Goal: Transaction & Acquisition: Purchase product/service

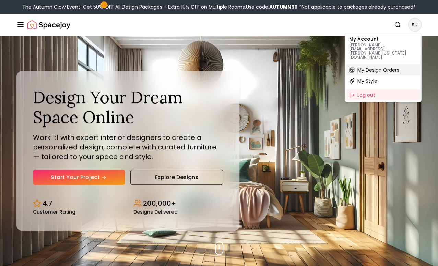
click at [371, 66] on span "My Design Orders" at bounding box center [378, 69] width 42 height 7
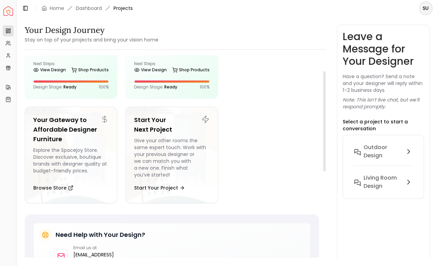
scroll to position [32, 0]
click at [78, 71] on link "Shop Products" at bounding box center [89, 70] width 37 height 10
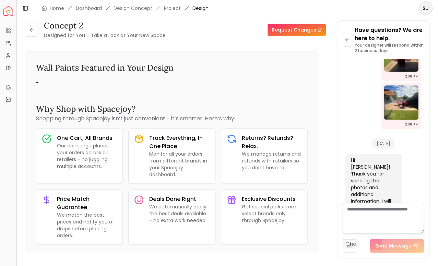
scroll to position [307, 0]
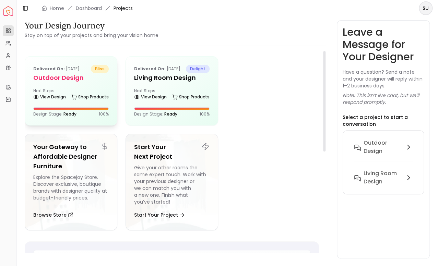
click at [53, 86] on div "Delivered on: [DATE] bliss Outdoor design Next Steps: View Design Shop Products…" at bounding box center [71, 91] width 92 height 69
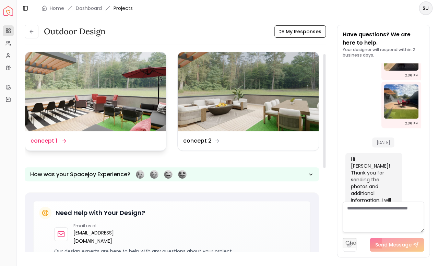
scroll to position [3, 0]
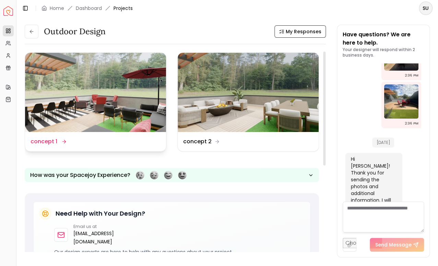
click at [116, 81] on img at bounding box center [95, 92] width 141 height 79
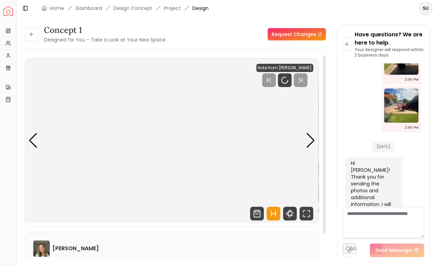
scroll to position [969, 0]
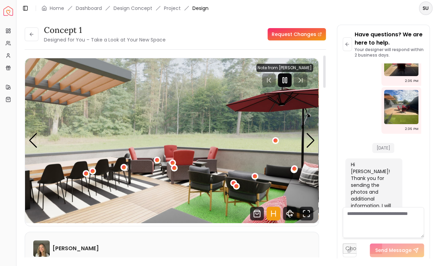
click at [284, 81] on rect "Pause" at bounding box center [282, 79] width 1 height 5
click at [310, 143] on div "Next slide" at bounding box center [310, 140] width 9 height 15
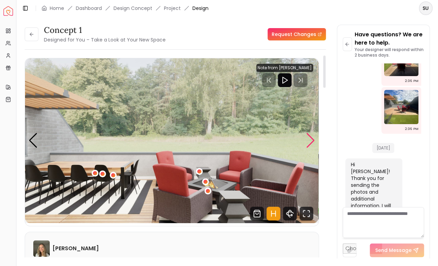
click at [310, 143] on div "Next slide" at bounding box center [310, 140] width 9 height 15
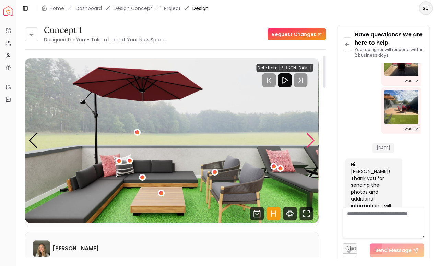
click at [310, 143] on div "Next slide" at bounding box center [310, 140] width 9 height 15
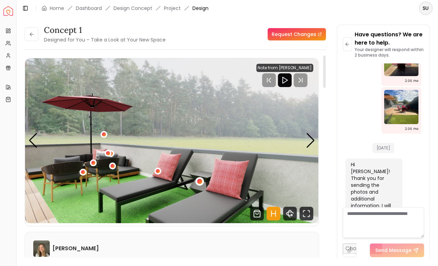
click at [199, 181] on div "4 / 5" at bounding box center [199, 181] width 5 height 5
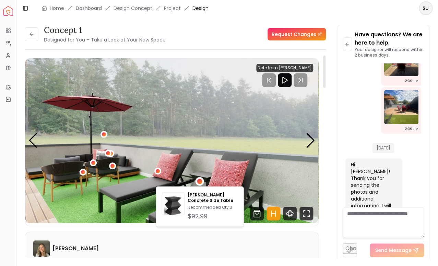
click at [202, 128] on img "4 / 5" at bounding box center [171, 140] width 293 height 165
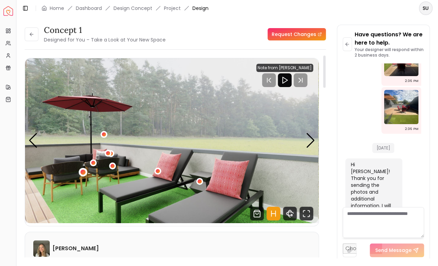
click at [83, 173] on div "4 / 5" at bounding box center [82, 172] width 5 height 5
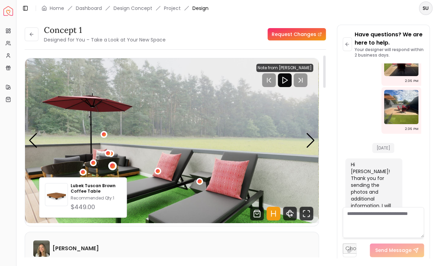
click at [113, 165] on div "4 / 5" at bounding box center [112, 165] width 5 height 5
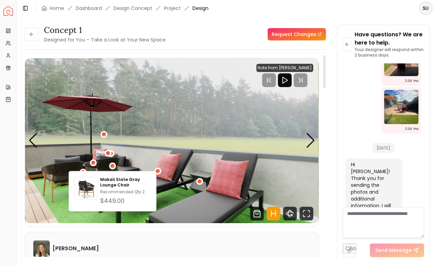
click at [170, 106] on img "4 / 5" at bounding box center [171, 140] width 293 height 165
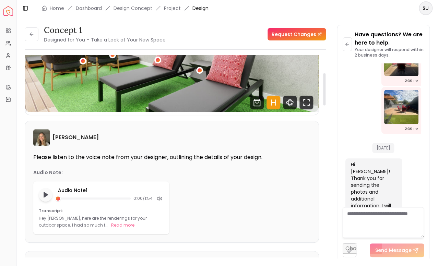
scroll to position [113, 0]
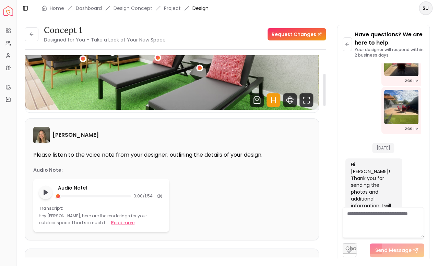
click at [111, 223] on button "Read more" at bounding box center [122, 222] width 23 height 7
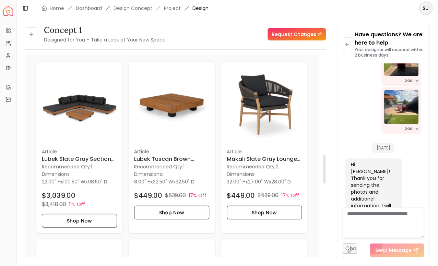
scroll to position [693, 0]
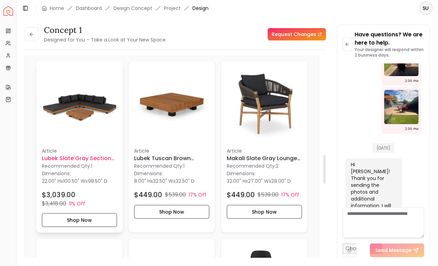
click at [84, 154] on h6 "Lubek Slate Gray Sectional Set" at bounding box center [79, 158] width 75 height 8
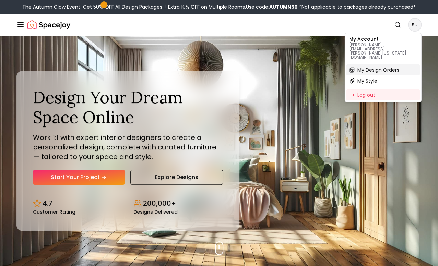
click at [362, 66] on span "My Design Orders" at bounding box center [378, 69] width 42 height 7
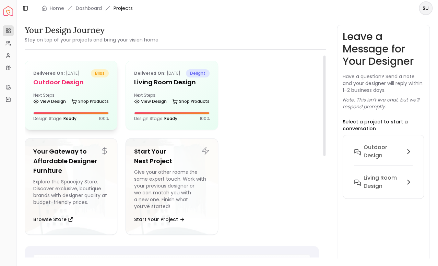
click at [88, 88] on div "Delivered on: [DATE] bliss Outdoor design Next Steps: View Design Shop Products…" at bounding box center [71, 95] width 92 height 69
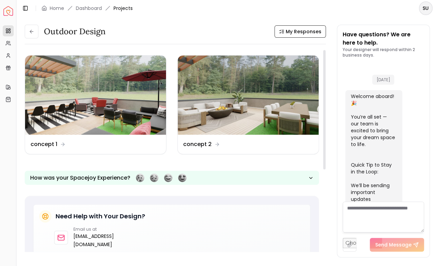
scroll to position [975, 0]
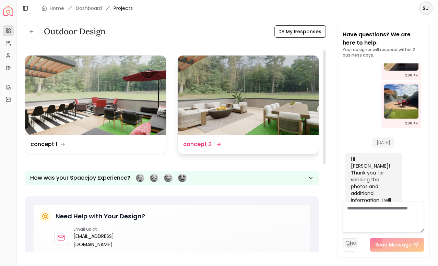
click at [195, 145] on dd "concept 2" at bounding box center [197, 144] width 28 height 8
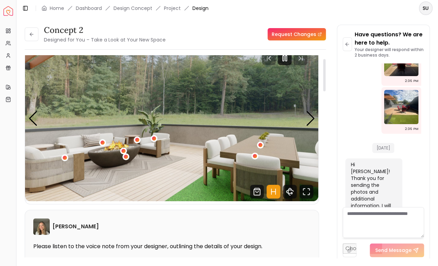
scroll to position [22, 0]
click at [313, 118] on div "Next slide" at bounding box center [310, 118] width 9 height 15
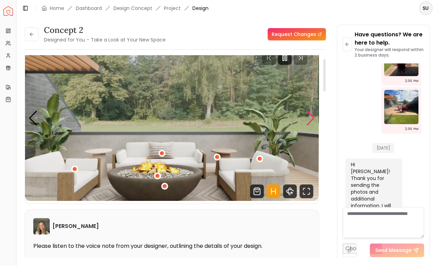
click at [313, 118] on div "Next slide" at bounding box center [310, 118] width 9 height 15
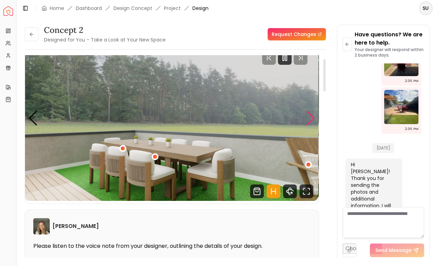
click at [313, 118] on div "Next slide" at bounding box center [310, 118] width 9 height 15
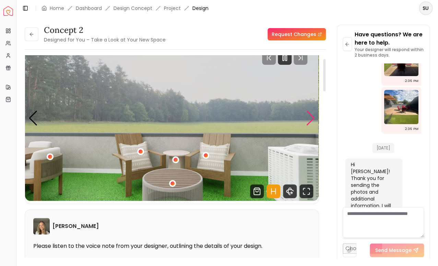
click at [313, 118] on div "Next slide" at bounding box center [310, 118] width 9 height 15
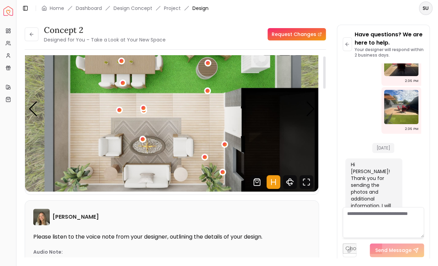
scroll to position [0, 0]
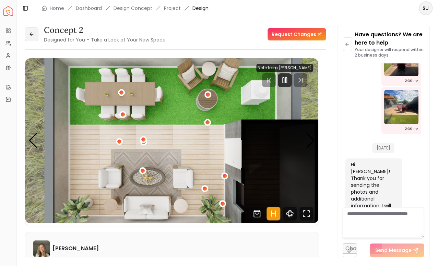
click at [32, 36] on icon at bounding box center [31, 34] width 2 height 3
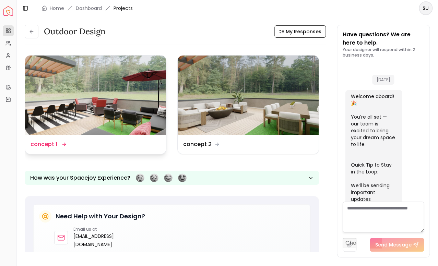
scroll to position [975, 0]
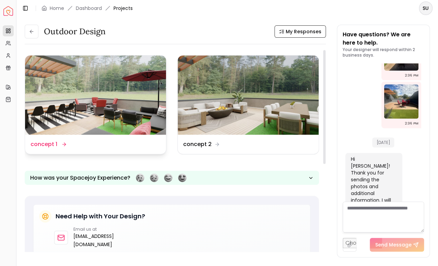
click at [102, 106] on img at bounding box center [95, 95] width 141 height 79
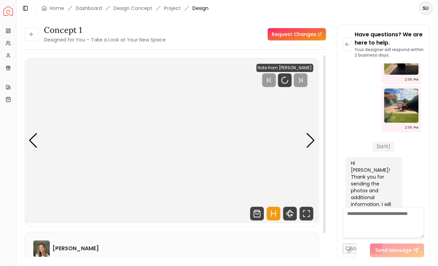
scroll to position [969, 0]
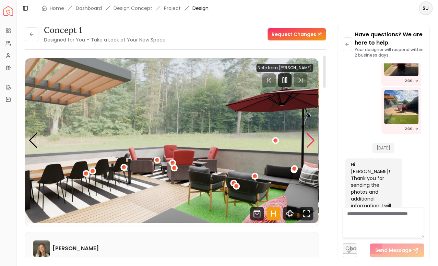
click at [311, 144] on div "Next slide" at bounding box center [310, 140] width 9 height 15
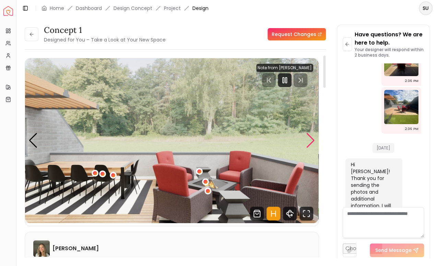
click at [311, 144] on div "Next slide" at bounding box center [310, 140] width 9 height 15
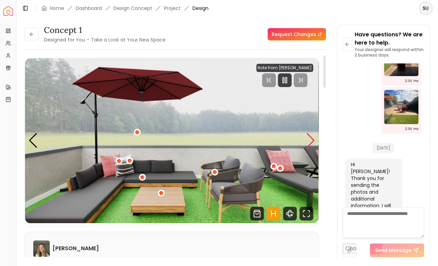
click at [311, 144] on div "Next slide" at bounding box center [310, 140] width 9 height 15
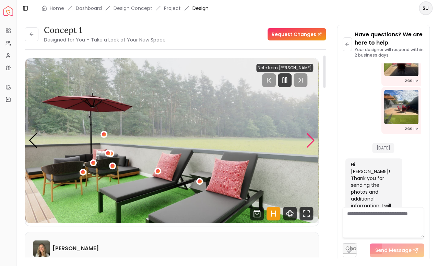
click at [311, 144] on div "Next slide" at bounding box center [310, 140] width 9 height 15
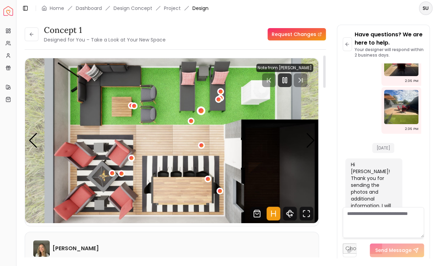
click at [201, 112] on div "5 / 5" at bounding box center [200, 110] width 5 height 5
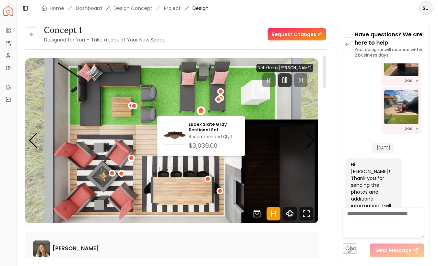
click at [165, 100] on img "5 / 5" at bounding box center [171, 140] width 293 height 165
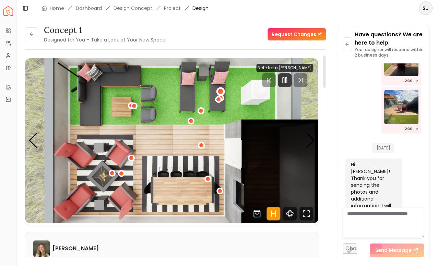
click at [222, 91] on div "5 / 5" at bounding box center [220, 91] width 5 height 5
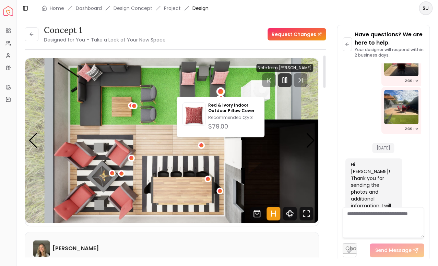
click at [203, 91] on img "5 / 5" at bounding box center [171, 140] width 293 height 165
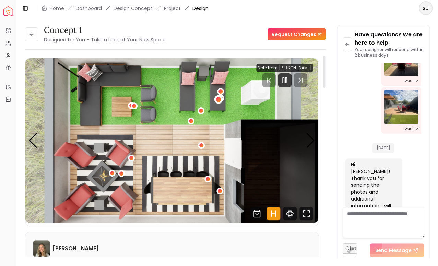
click at [218, 100] on div "5 / 5" at bounding box center [218, 99] width 5 height 5
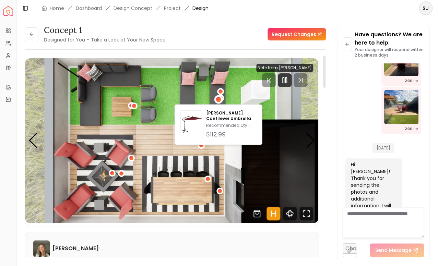
click at [229, 99] on img "5 / 5" at bounding box center [171, 140] width 293 height 165
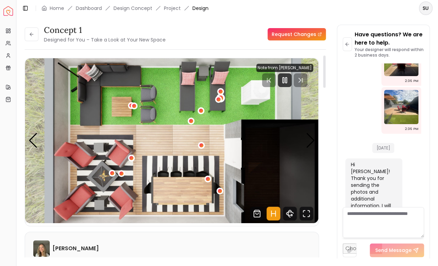
click at [223, 98] on div "5 / 5" at bounding box center [220, 98] width 9 height 9
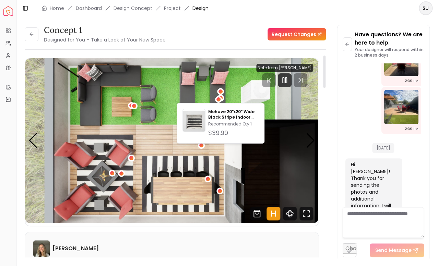
click at [172, 95] on img "5 / 5" at bounding box center [171, 140] width 293 height 165
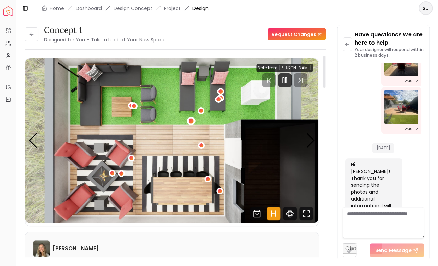
click at [193, 121] on div "5 / 5" at bounding box center [190, 121] width 5 height 5
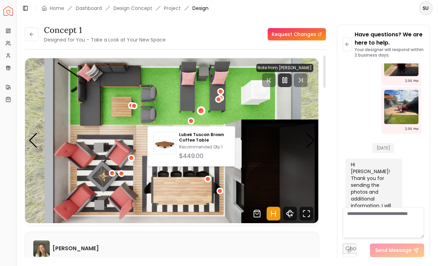
click at [203, 110] on div "5 / 5" at bounding box center [200, 110] width 5 height 5
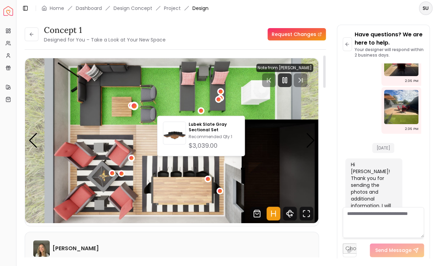
click at [133, 106] on div "5 / 5" at bounding box center [133, 105] width 5 height 5
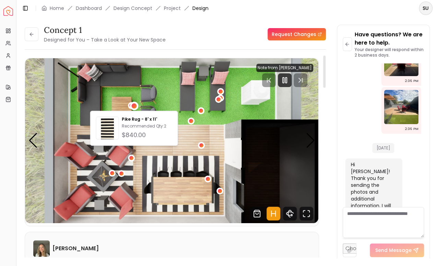
click at [113, 87] on img "5 / 5" at bounding box center [171, 140] width 293 height 165
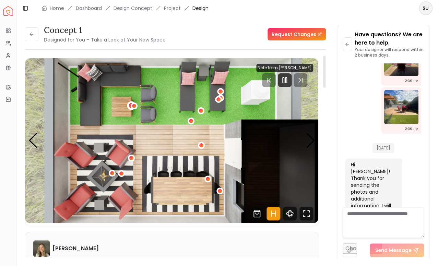
click at [129, 104] on div "5 / 5" at bounding box center [131, 105] width 9 height 9
click at [132, 90] on img "5 / 5" at bounding box center [171, 140] width 293 height 165
click at [202, 146] on div "5 / 5" at bounding box center [200, 145] width 5 height 5
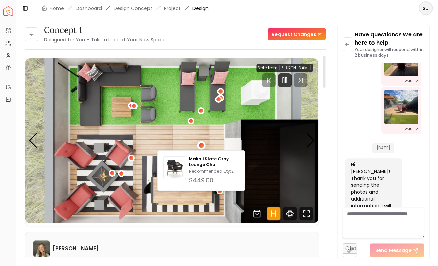
click at [187, 138] on img "5 / 5" at bounding box center [171, 140] width 293 height 165
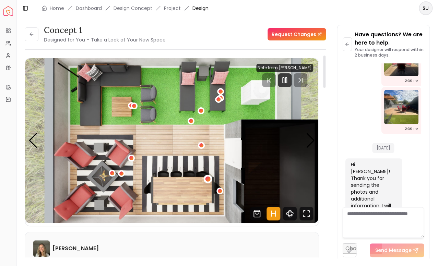
click at [209, 179] on div "5 / 5" at bounding box center [207, 178] width 5 height 5
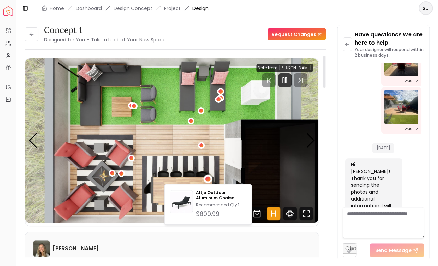
click at [218, 139] on img "5 / 5" at bounding box center [171, 140] width 293 height 165
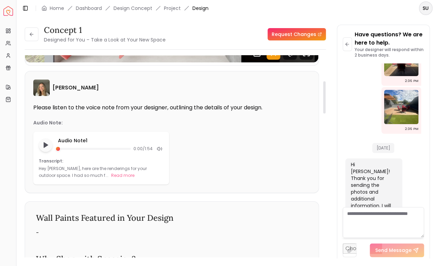
scroll to position [0, 0]
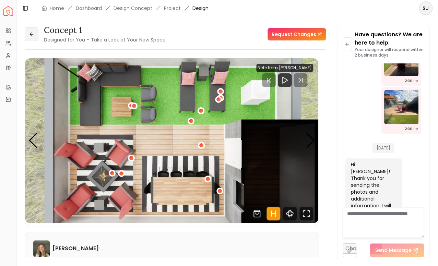
click at [33, 34] on icon at bounding box center [31, 34] width 5 height 5
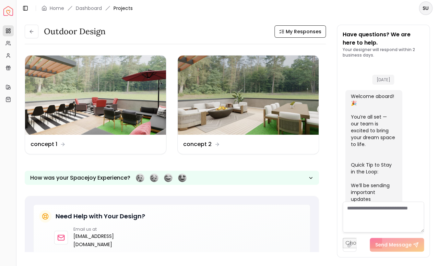
scroll to position [975, 0]
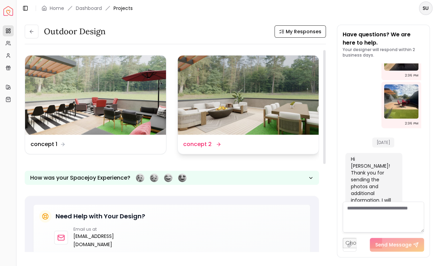
click at [218, 73] on img at bounding box center [247, 95] width 141 height 79
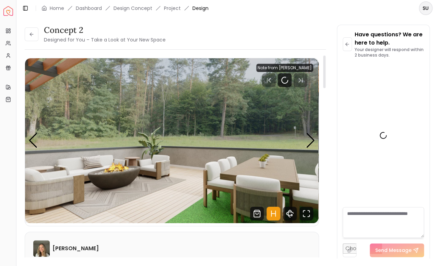
scroll to position [969, 0]
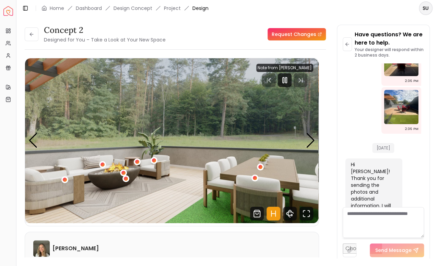
click at [223, 21] on div "concept 2 Designed for You – Take a Look at Your New Space Request Changes conc…" at bounding box center [226, 137] width 421 height 242
click at [313, 140] on div "Next slide" at bounding box center [310, 140] width 9 height 15
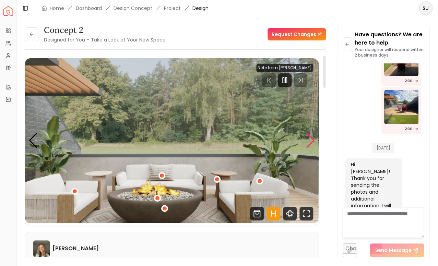
click at [313, 140] on div "Next slide" at bounding box center [310, 140] width 9 height 15
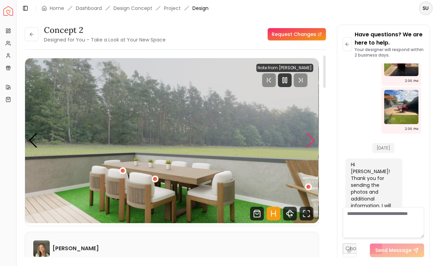
click at [313, 140] on div "Next slide" at bounding box center [310, 140] width 9 height 15
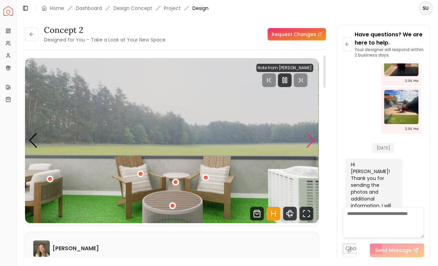
click at [313, 140] on div "Next slide" at bounding box center [310, 140] width 9 height 15
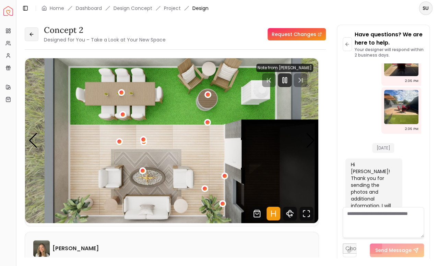
click at [33, 36] on icon at bounding box center [31, 34] width 5 height 5
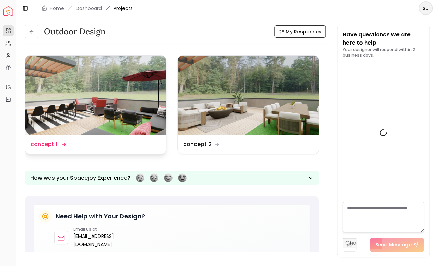
scroll to position [975, 0]
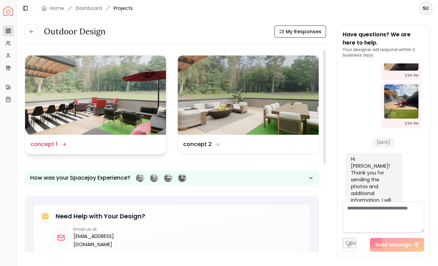
click at [88, 89] on img at bounding box center [95, 95] width 141 height 79
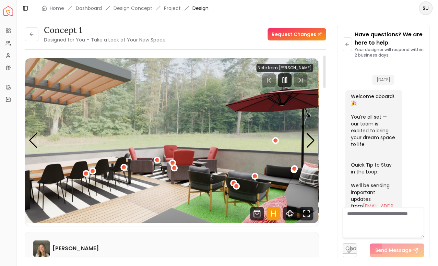
scroll to position [969, 0]
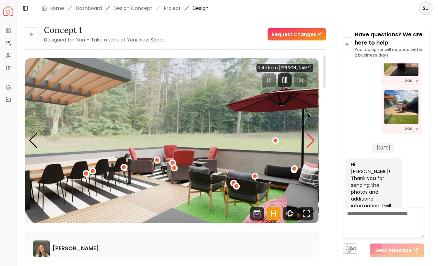
click at [312, 142] on div "Next slide" at bounding box center [310, 140] width 9 height 15
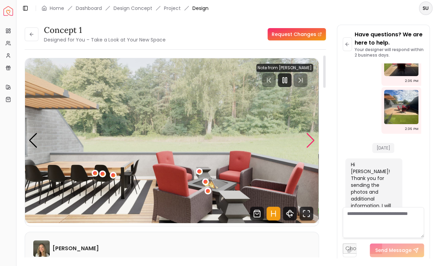
click at [312, 142] on div "Next slide" at bounding box center [310, 140] width 9 height 15
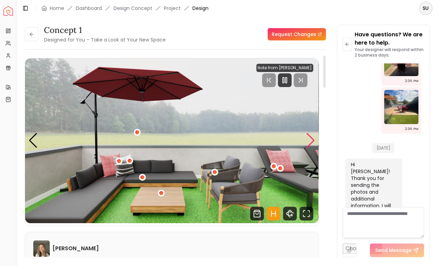
click at [312, 142] on div "Next slide" at bounding box center [310, 140] width 9 height 15
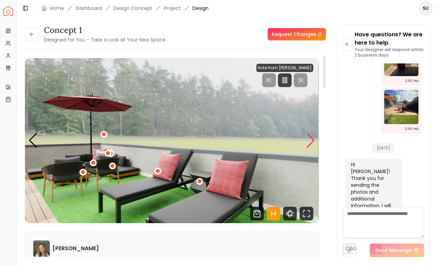
click at [312, 142] on div "Next slide" at bounding box center [310, 140] width 9 height 15
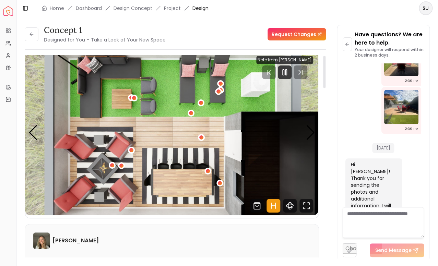
scroll to position [0, 0]
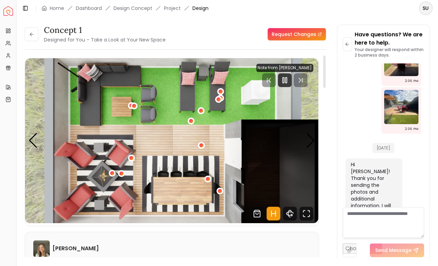
click at [226, 123] on img "5 / 5" at bounding box center [171, 140] width 293 height 165
click at [33, 143] on div "Previous slide" at bounding box center [32, 140] width 9 height 15
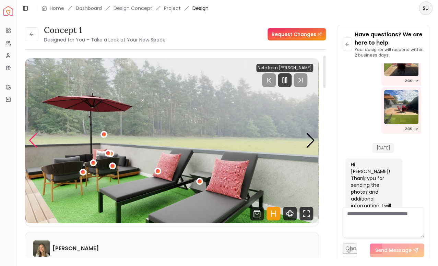
click at [34, 144] on div "Previous slide" at bounding box center [32, 140] width 9 height 15
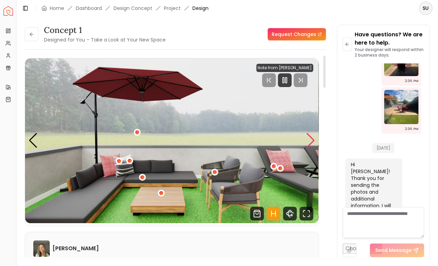
click at [311, 140] on div "Next slide" at bounding box center [310, 140] width 9 height 15
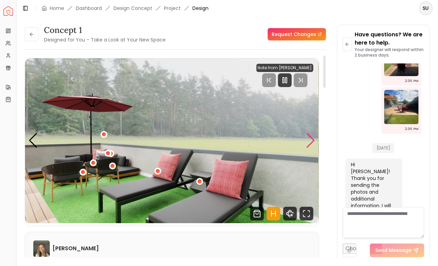
click at [311, 140] on div "Next slide" at bounding box center [310, 140] width 9 height 15
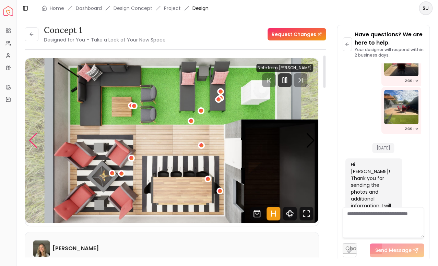
click at [34, 146] on div "Previous slide" at bounding box center [32, 140] width 9 height 15
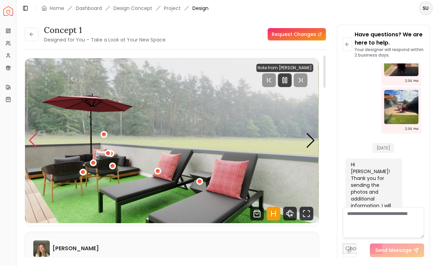
click at [34, 145] on div "Previous slide" at bounding box center [32, 140] width 9 height 15
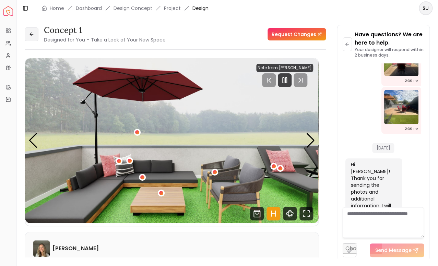
click at [33, 32] on icon at bounding box center [31, 34] width 5 height 5
click at [31, 144] on div "Previous slide" at bounding box center [32, 140] width 9 height 15
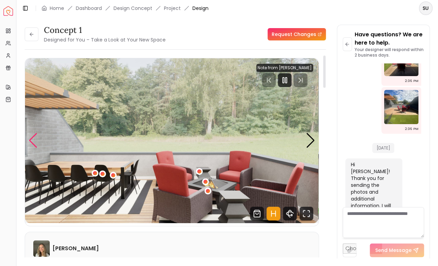
click at [31, 144] on div "Previous slide" at bounding box center [32, 140] width 9 height 15
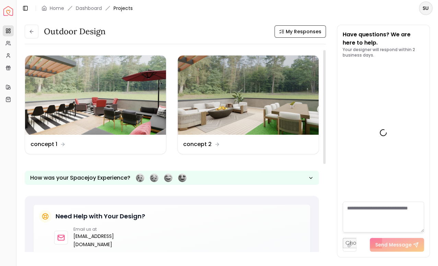
scroll to position [975, 0]
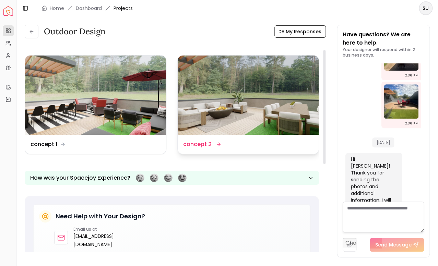
click at [206, 111] on img at bounding box center [247, 95] width 141 height 79
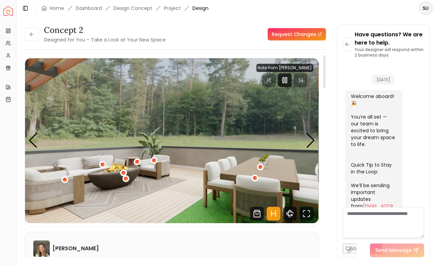
scroll to position [969, 0]
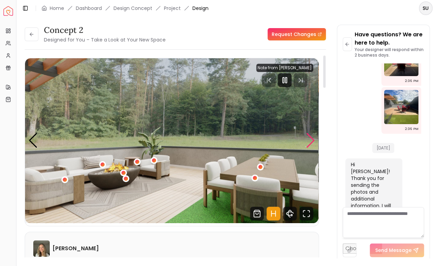
click at [312, 143] on div "Next slide" at bounding box center [310, 140] width 9 height 15
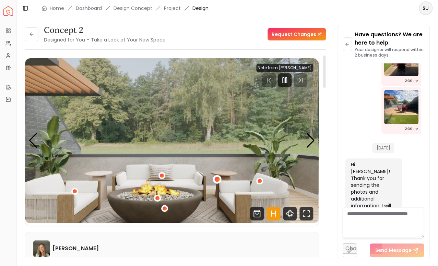
click at [218, 180] on div "2 / 5" at bounding box center [216, 178] width 5 height 5
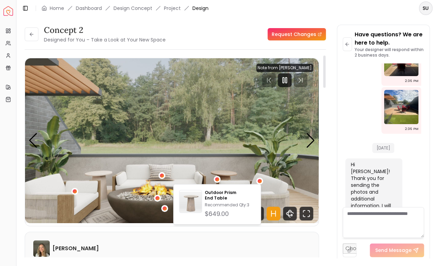
click at [114, 139] on img "2 / 5" at bounding box center [171, 140] width 293 height 165
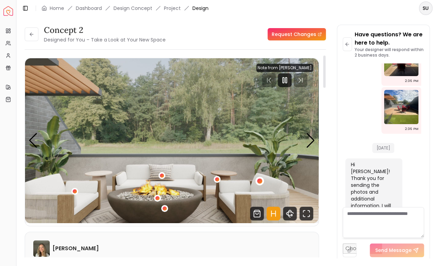
click at [260, 181] on div "2 / 5" at bounding box center [259, 181] width 5 height 5
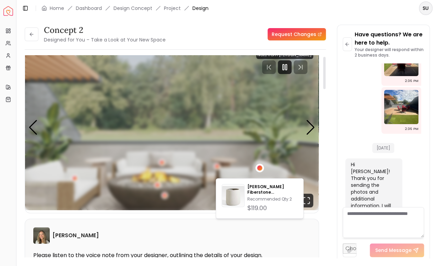
scroll to position [15, 0]
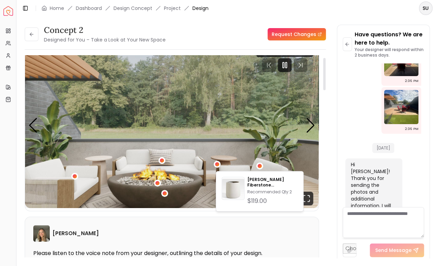
click at [203, 194] on img "2 / 5" at bounding box center [171, 125] width 293 height 165
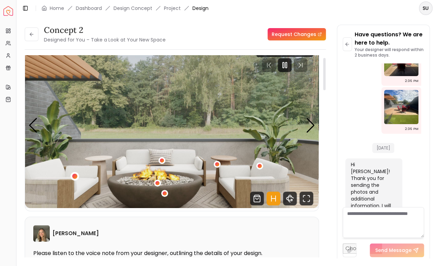
click at [76, 177] on div "2 / 5" at bounding box center [74, 175] width 5 height 5
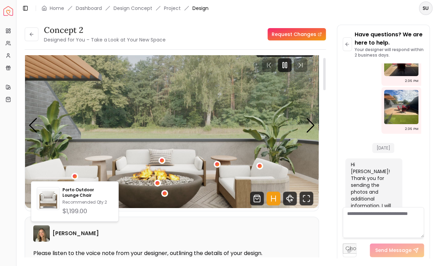
click at [125, 121] on img "2 / 5" at bounding box center [171, 125] width 293 height 165
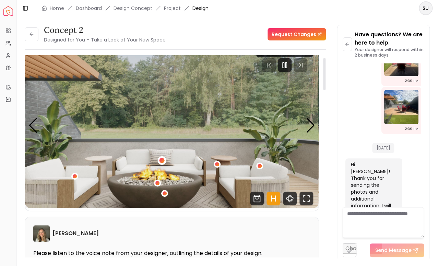
click at [162, 159] on div "2 / 5" at bounding box center [161, 160] width 5 height 5
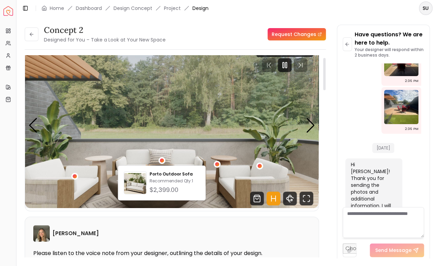
click at [179, 109] on img "2 / 5" at bounding box center [171, 125] width 293 height 165
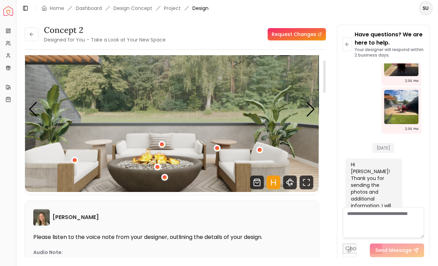
scroll to position [0, 0]
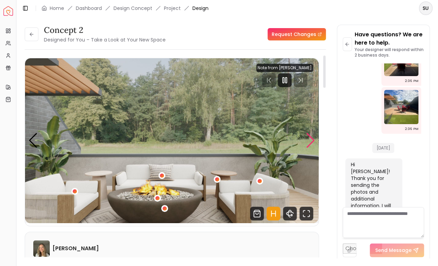
click at [311, 141] on div "Next slide" at bounding box center [310, 140] width 9 height 15
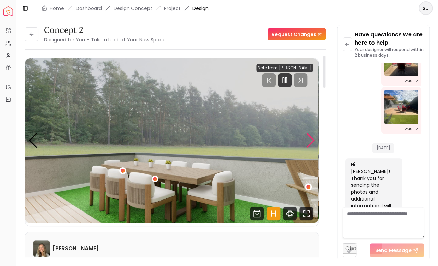
click at [311, 141] on div "Next slide" at bounding box center [310, 140] width 9 height 15
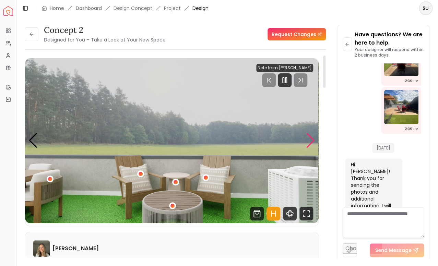
click at [311, 141] on div "Next slide" at bounding box center [310, 140] width 9 height 15
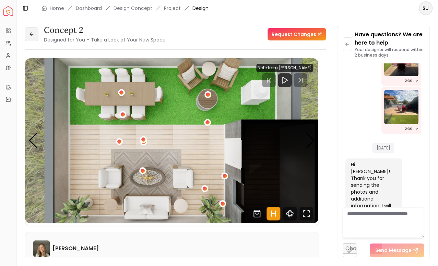
click at [32, 37] on button at bounding box center [32, 34] width 14 height 14
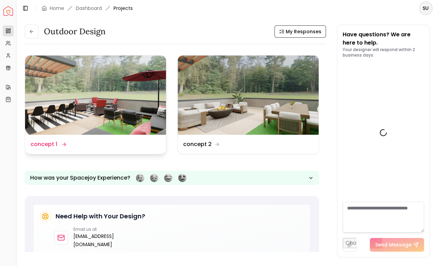
scroll to position [975, 0]
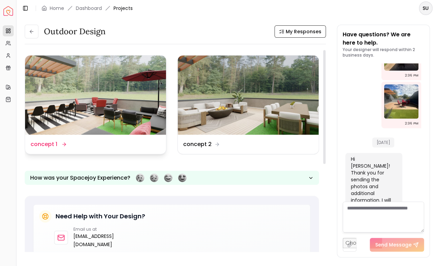
click at [102, 77] on img at bounding box center [95, 95] width 141 height 79
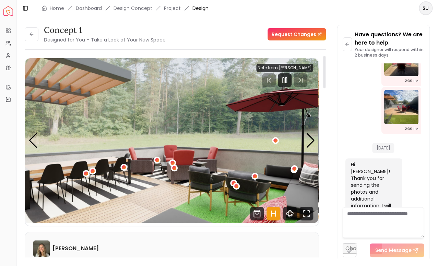
scroll to position [5, 0]
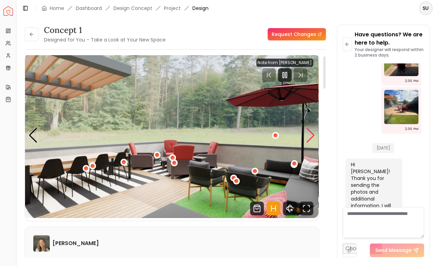
click at [314, 136] on div "Next slide" at bounding box center [310, 135] width 9 height 15
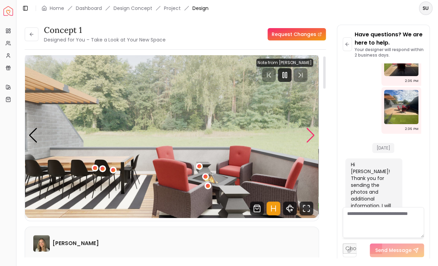
click at [314, 136] on div "Next slide" at bounding box center [310, 135] width 9 height 15
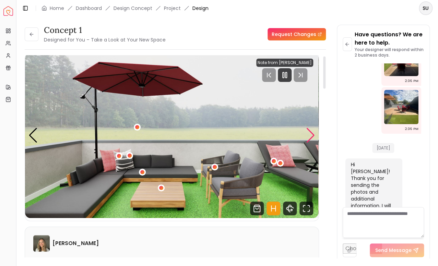
click at [314, 136] on div "Next slide" at bounding box center [310, 135] width 9 height 15
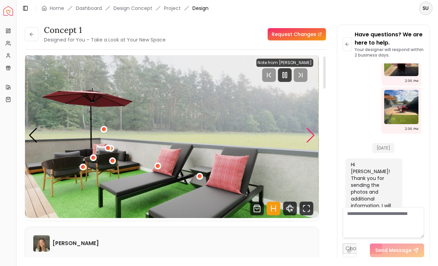
click at [314, 136] on div "Next slide" at bounding box center [310, 135] width 9 height 15
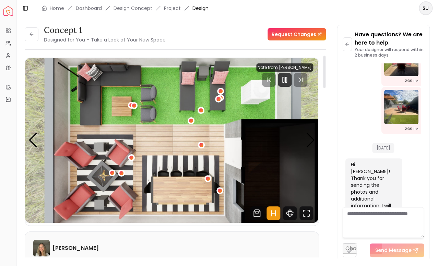
scroll to position [1, 0]
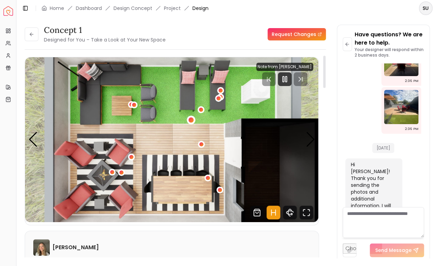
click at [191, 121] on div "5 / 5" at bounding box center [190, 120] width 5 height 5
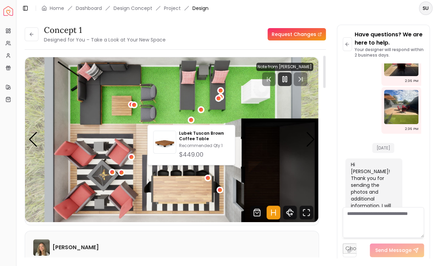
click at [170, 114] on img "5 / 5" at bounding box center [171, 139] width 293 height 165
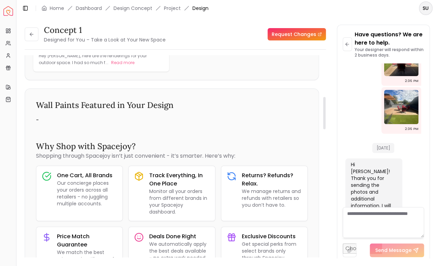
scroll to position [259, 0]
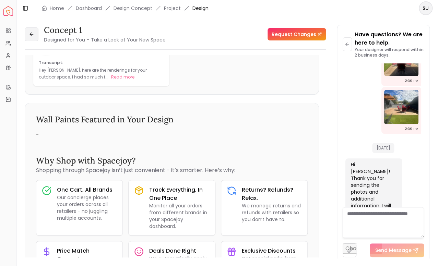
click at [32, 34] on icon at bounding box center [31, 34] width 5 height 5
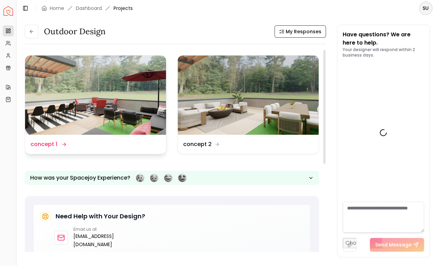
scroll to position [975, 0]
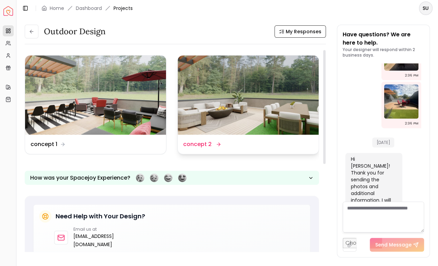
click at [213, 120] on img at bounding box center [247, 95] width 141 height 79
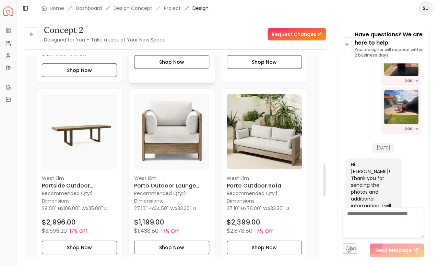
scroll to position [686, 0]
click at [253, 181] on h6 "Porto Outdoor Sofa" at bounding box center [263, 185] width 75 height 8
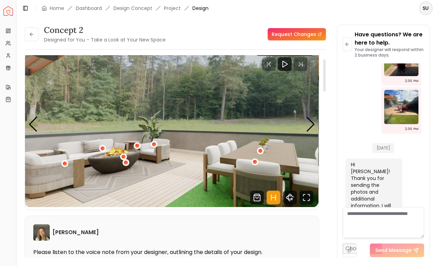
scroll to position [12, 0]
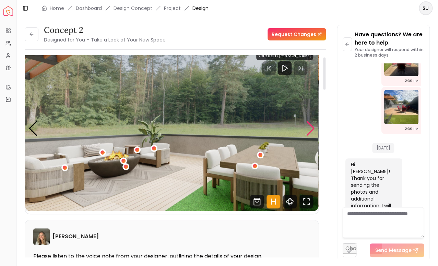
click at [311, 128] on div "Next slide" at bounding box center [310, 128] width 9 height 15
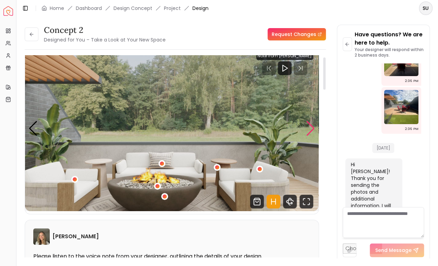
click at [311, 128] on div "Next slide" at bounding box center [310, 128] width 9 height 15
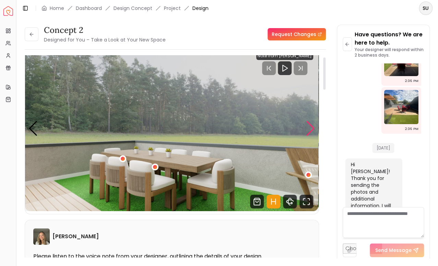
click at [311, 128] on div "Next slide" at bounding box center [310, 128] width 9 height 15
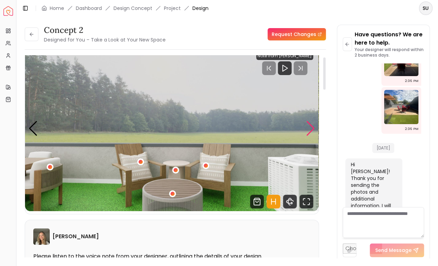
click at [311, 128] on div "Next slide" at bounding box center [310, 128] width 9 height 15
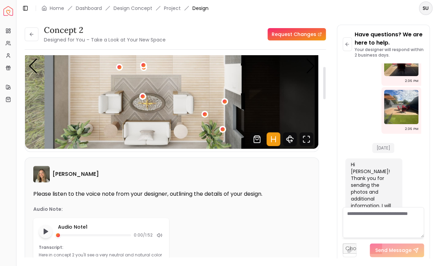
scroll to position [0, 0]
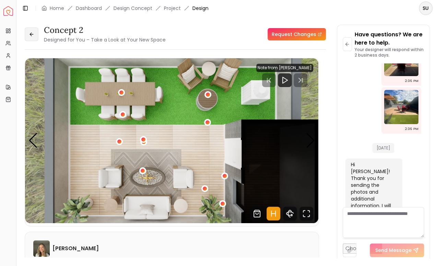
click at [33, 33] on icon at bounding box center [31, 34] width 5 height 5
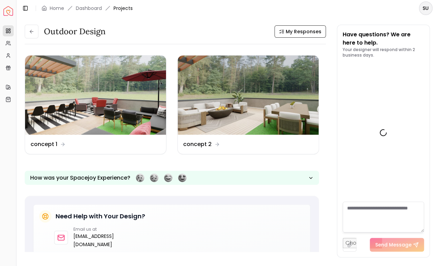
scroll to position [975, 0]
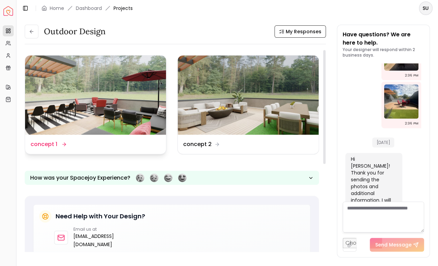
click at [111, 101] on img at bounding box center [95, 95] width 141 height 79
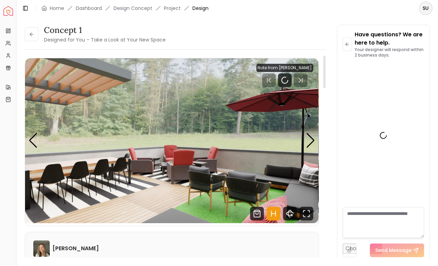
scroll to position [969, 0]
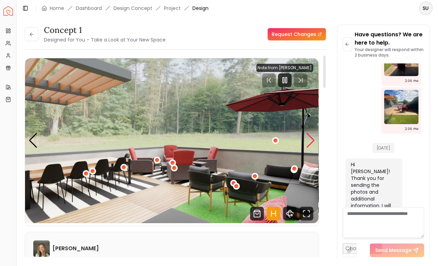
click at [310, 143] on div "Next slide" at bounding box center [310, 140] width 9 height 15
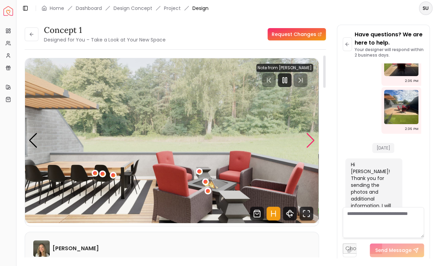
click at [310, 143] on div "Next slide" at bounding box center [310, 140] width 9 height 15
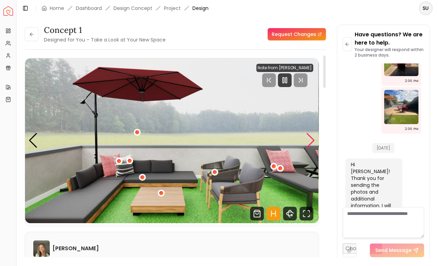
click at [310, 143] on div "Next slide" at bounding box center [310, 140] width 9 height 15
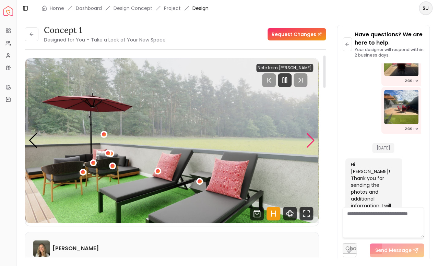
click at [310, 143] on div "Next slide" at bounding box center [310, 140] width 9 height 15
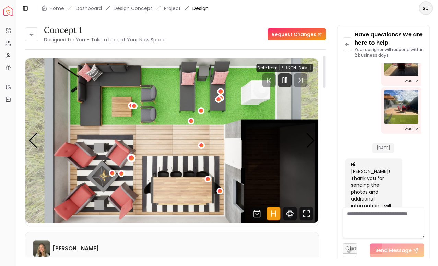
click at [132, 157] on div "5 / 5" at bounding box center [131, 157] width 5 height 5
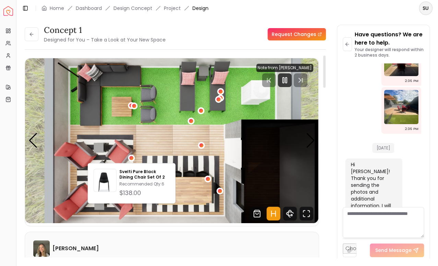
click at [121, 153] on img "5 / 5" at bounding box center [171, 140] width 293 height 165
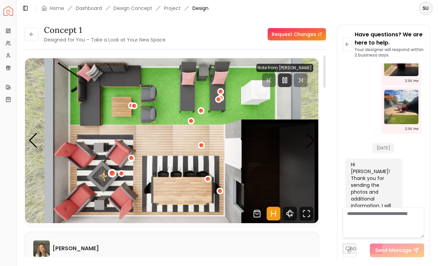
click at [112, 172] on div "5 / 5" at bounding box center [112, 172] width 5 height 5
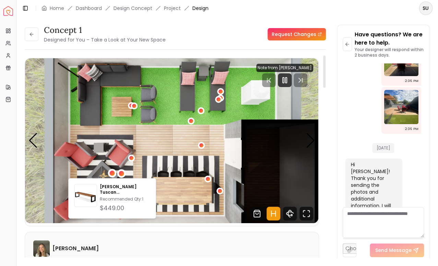
click at [121, 174] on div "5 / 5" at bounding box center [121, 173] width 5 height 5
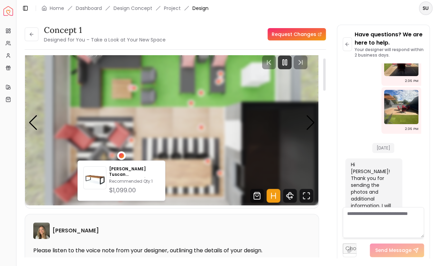
scroll to position [18, 0]
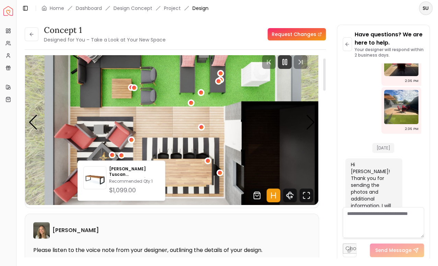
click at [160, 122] on img "5 / 5" at bounding box center [171, 122] width 293 height 165
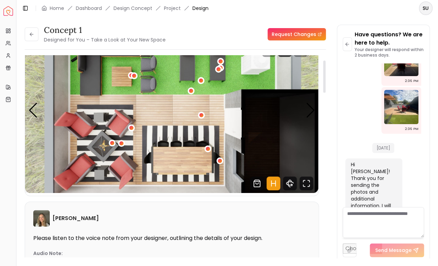
scroll to position [0, 0]
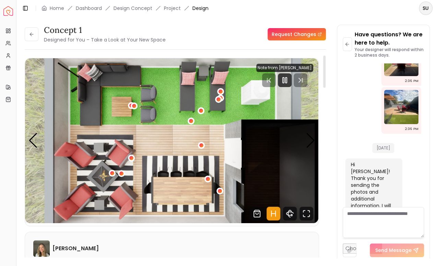
click at [87, 95] on img "5 / 5" at bounding box center [171, 140] width 293 height 165
